Goal: Find specific fact: Find specific fact

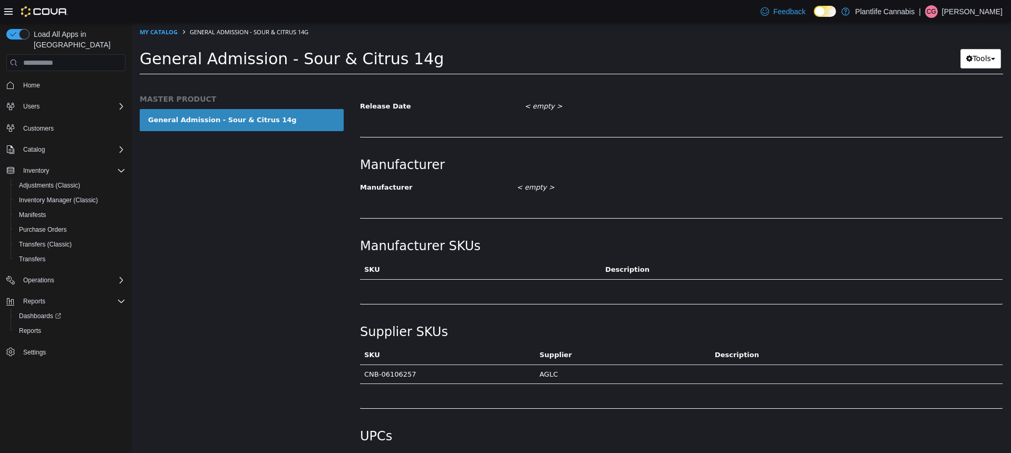
scroll to position [478, 0]
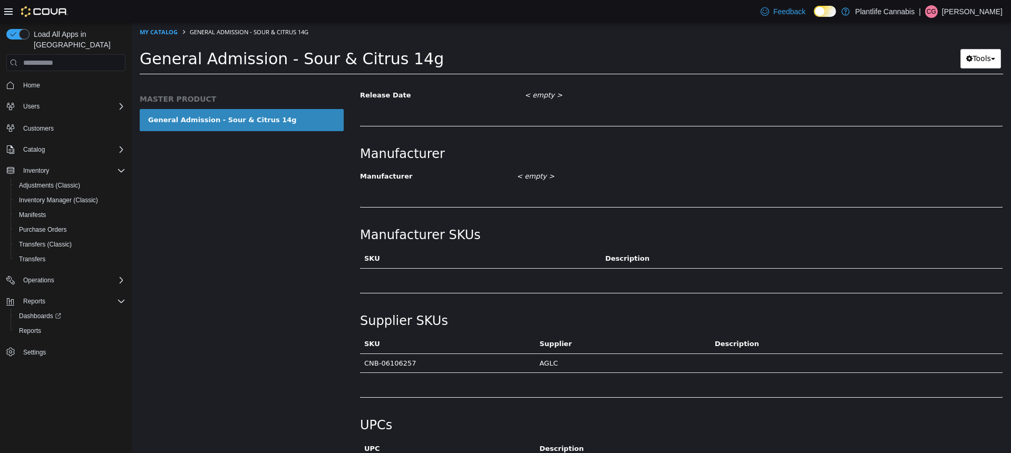
drag, startPoint x: 365, startPoint y: 362, endPoint x: 413, endPoint y: 364, distance: 48.5
click at [413, 364] on td "CNB-06106257" at bounding box center [447, 364] width 175 height 20
copy td "CNB-06106257"
